Goal: Transaction & Acquisition: Obtain resource

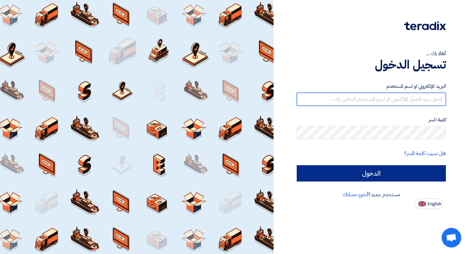
type input "[EMAIL_ADDRESS][DOMAIN_NAME]"
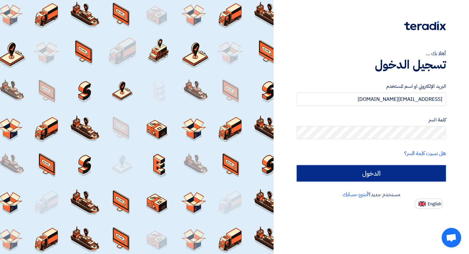
click at [343, 175] on input "الدخول" at bounding box center [371, 173] width 149 height 16
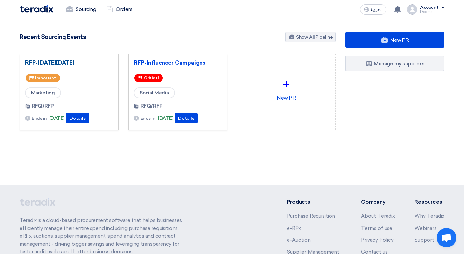
click at [78, 61] on link "RFP-[DATE][DATE]" at bounding box center [69, 62] width 88 height 7
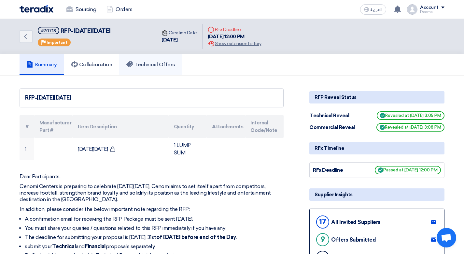
click at [142, 63] on h5 "Technical Offers" at bounding box center [150, 64] width 49 height 7
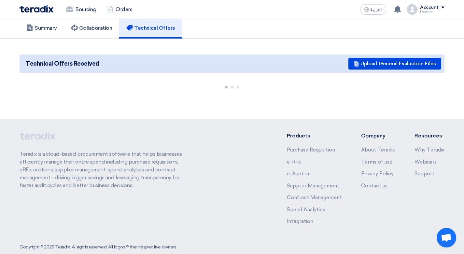
scroll to position [49, 0]
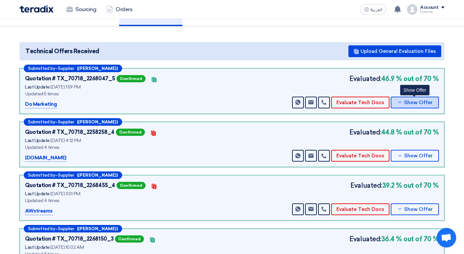
click at [420, 104] on span "Show Offer" at bounding box center [418, 102] width 29 height 5
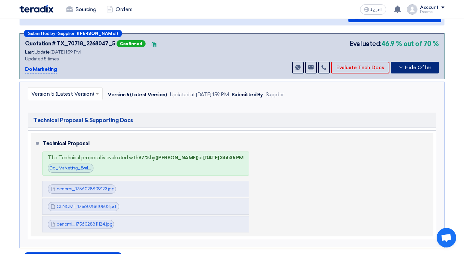
scroll to position [96, 0]
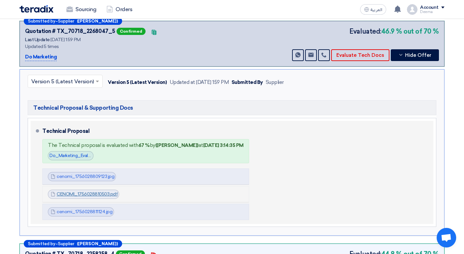
click at [103, 193] on link "CENOMI_1756028810503.pdf" at bounding box center [87, 194] width 61 height 6
